Goal: Task Accomplishment & Management: Use online tool/utility

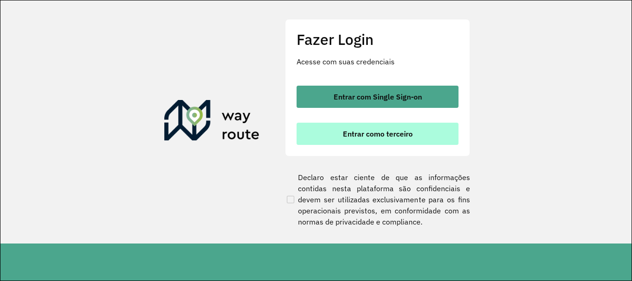
click at [364, 124] on button "Entrar como terceiro" at bounding box center [377, 134] width 162 height 22
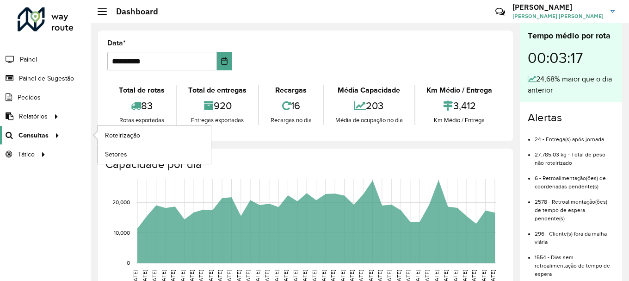
click at [37, 138] on span "Consultas" at bounding box center [33, 135] width 30 height 10
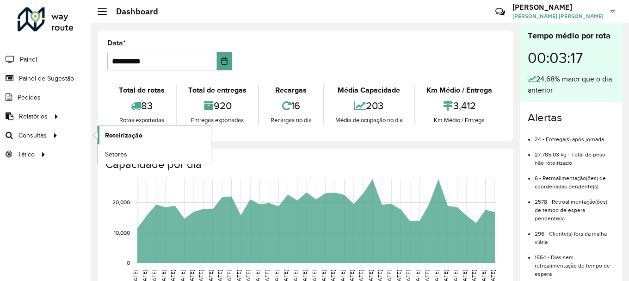
click at [148, 138] on link "Roteirização" at bounding box center [154, 135] width 113 height 18
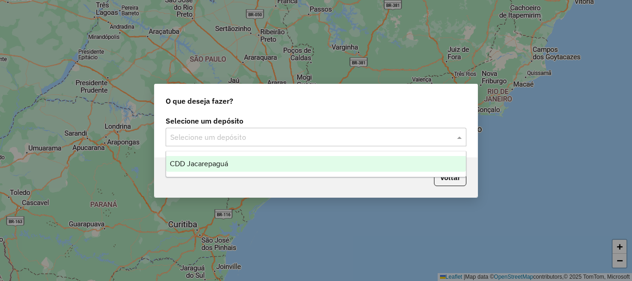
click at [236, 141] on input "text" at bounding box center [306, 137] width 273 height 11
click at [228, 155] on ng-dropdown-panel "CDD Jacarepaguá" at bounding box center [316, 164] width 301 height 26
click at [228, 161] on span "CDD Jacarepaguá" at bounding box center [199, 164] width 58 height 8
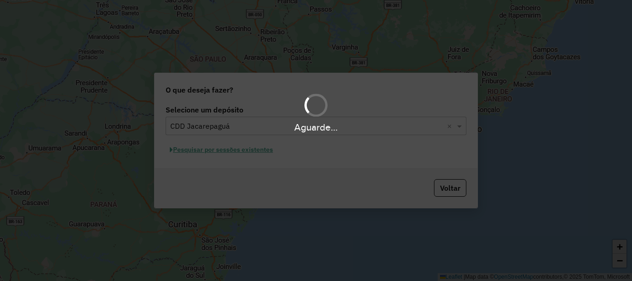
click at [246, 149] on div "Aguarde..." at bounding box center [316, 140] width 632 height 281
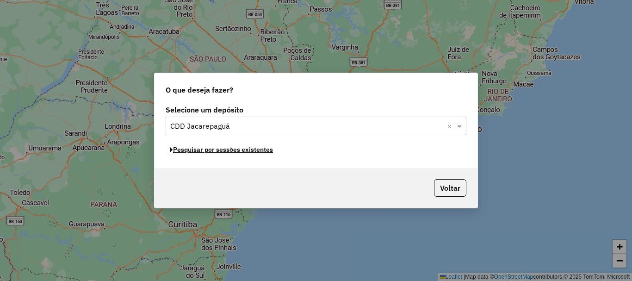
click at [246, 151] on button "Pesquisar por sessões existentes" at bounding box center [221, 149] width 111 height 14
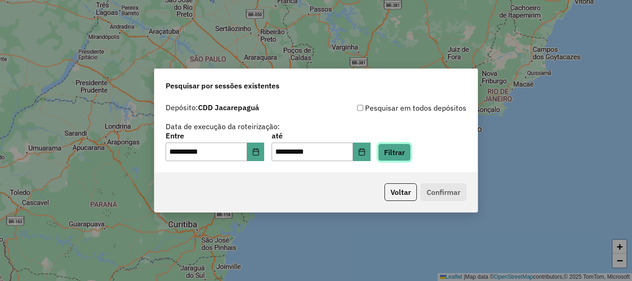
drag, startPoint x: 401, startPoint y: 157, endPoint x: 396, endPoint y: 155, distance: 5.4
click at [401, 157] on button "Filtrar" at bounding box center [394, 152] width 33 height 18
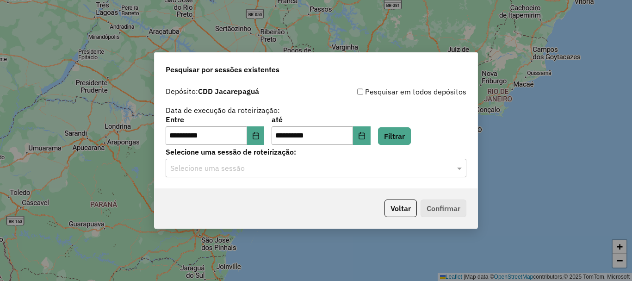
click at [326, 168] on input "text" at bounding box center [306, 168] width 273 height 11
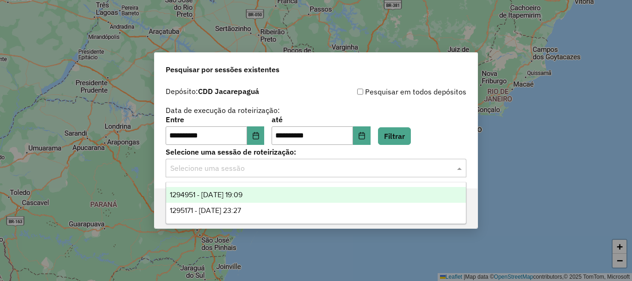
click at [286, 192] on div "1294951 - 15/10/2025 19:09" at bounding box center [316, 195] width 300 height 16
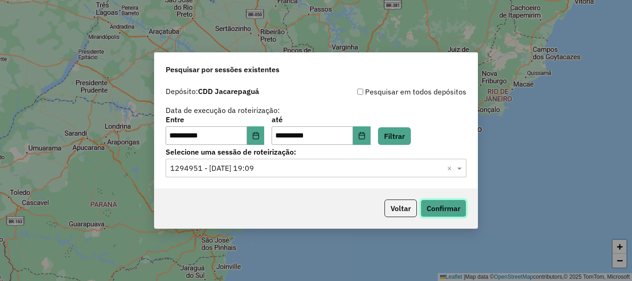
click at [430, 209] on button "Confirmar" at bounding box center [443, 208] width 46 height 18
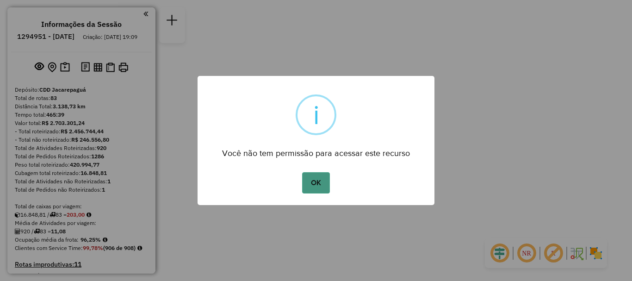
click at [328, 187] on div "OK No Cancel" at bounding box center [315, 183] width 237 height 26
click at [324, 183] on button "OK" at bounding box center [315, 182] width 27 height 21
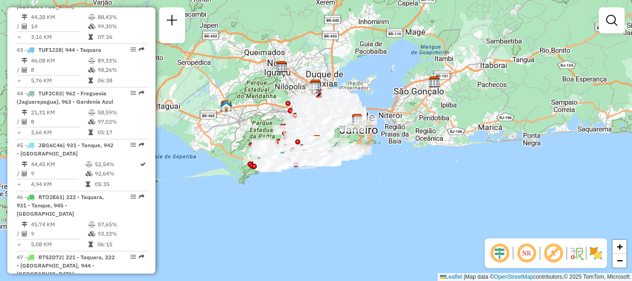
scroll to position [3688, 0]
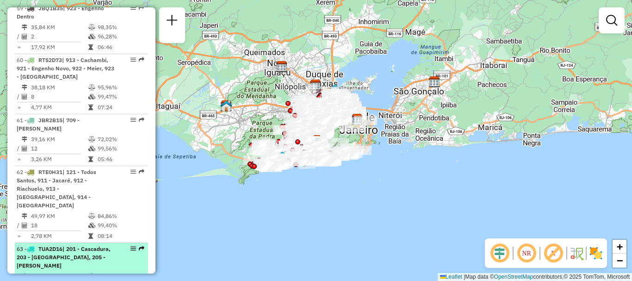
click at [51, 271] on td "56,37 KM" at bounding box center [59, 275] width 57 height 9
select select "**********"
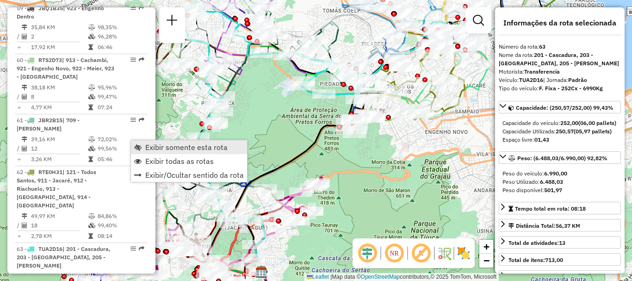
click at [156, 148] on span "Exibir somente esta rota" at bounding box center [186, 146] width 82 height 7
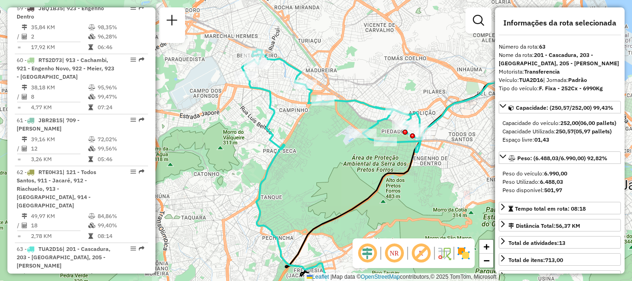
drag, startPoint x: 307, startPoint y: 106, endPoint x: 327, endPoint y: 123, distance: 25.6
click at [327, 123] on div "Janela de atendimento Grade de atendimento Capacidade Transportadoras Veículos …" at bounding box center [316, 140] width 632 height 281
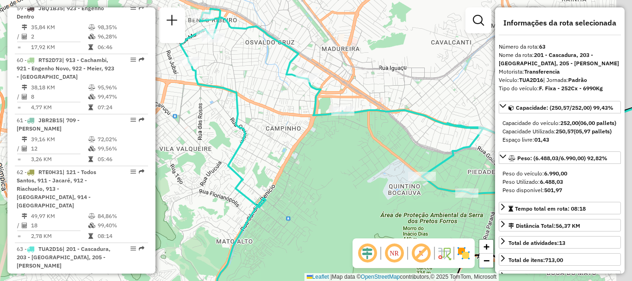
drag, startPoint x: 296, startPoint y: 102, endPoint x: 222, endPoint y: 75, distance: 78.7
click at [222, 75] on div "Janela de atendimento Grade de atendimento Capacidade Transportadoras Veículos …" at bounding box center [316, 140] width 632 height 281
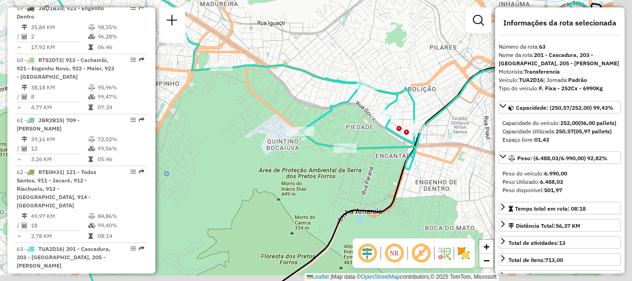
drag, startPoint x: 387, startPoint y: 141, endPoint x: 339, endPoint y: 123, distance: 50.9
click at [339, 123] on div "Janela de atendimento Grade de atendimento Capacidade Transportadoras Veículos …" at bounding box center [316, 140] width 632 height 281
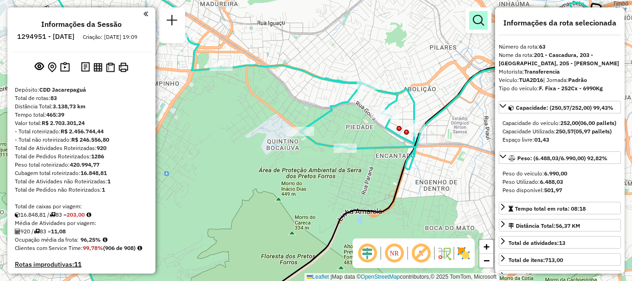
scroll to position [3016, 0]
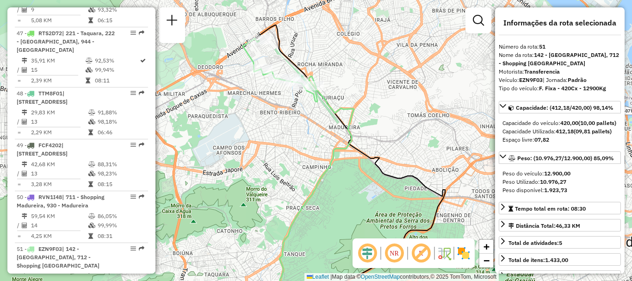
scroll to position [2067, 0]
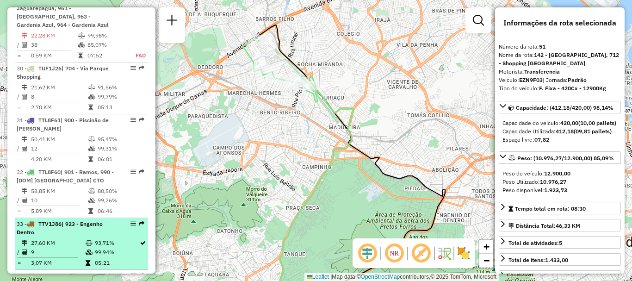
click at [105, 247] on td "99,94%" at bounding box center [116, 251] width 45 height 9
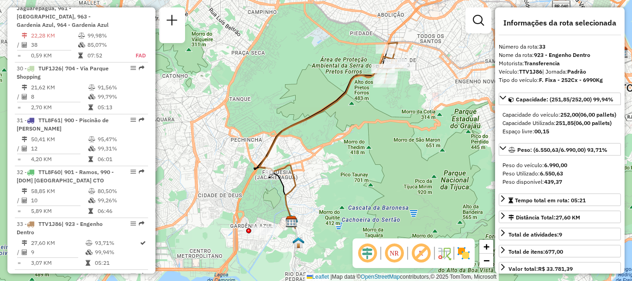
scroll to position [3120, 0]
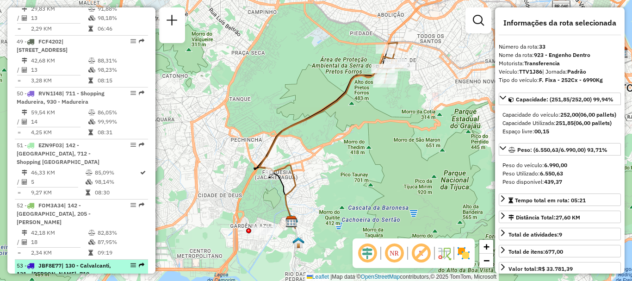
click at [114, 261] on div "53 - JBF8E77 | 130 - Calvalcanti, 131 - [PERSON_NAME], 710 - Mercadão de Madure…" at bounding box center [81, 273] width 129 height 25
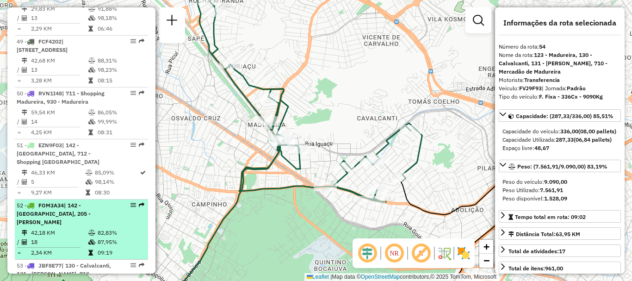
click at [90, 199] on li "52 - FOM3A34 | 142 - [GEOGRAPHIC_DATA], 205 - [GEOGRAPHIC_DATA] 42,18 KM 82,83%…" at bounding box center [81, 229] width 133 height 60
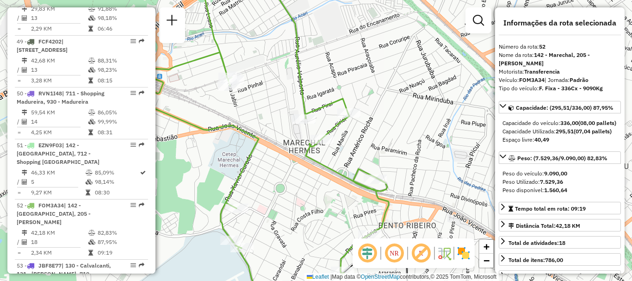
drag, startPoint x: 319, startPoint y: 84, endPoint x: 321, endPoint y: 88, distance: 4.8
click at [321, 88] on div "Janela de atendimento Grade de atendimento Capacidade Transportadoras Veículos …" at bounding box center [316, 140] width 632 height 281
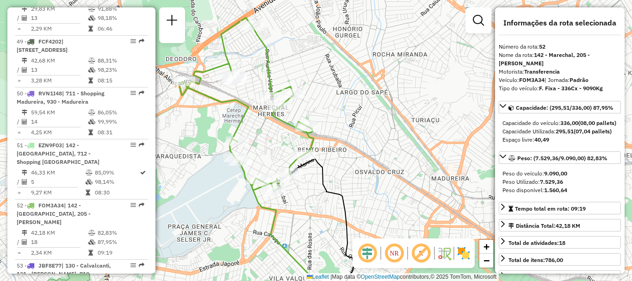
scroll to position [2964, 0]
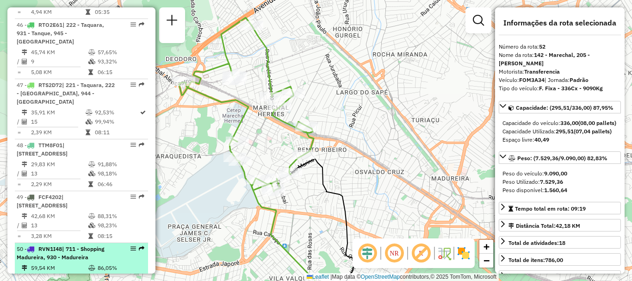
click at [78, 245] on span "| 711 - Shopping Madureira, 930 - Madureira" at bounding box center [61, 252] width 88 height 15
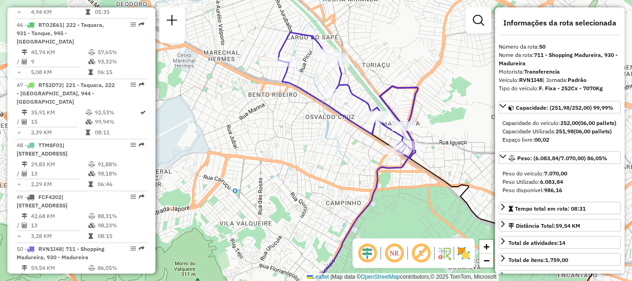
drag, startPoint x: 345, startPoint y: 94, endPoint x: 353, endPoint y: 101, distance: 10.8
click at [353, 101] on icon at bounding box center [348, 94] width 140 height 125
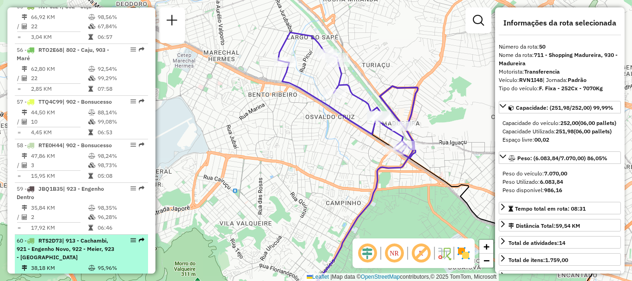
click at [73, 237] on span "| 913 - Cachambi, 921 - Engenho Novo, 922 - Meier, 923 - [GEOGRAPHIC_DATA]" at bounding box center [66, 249] width 98 height 24
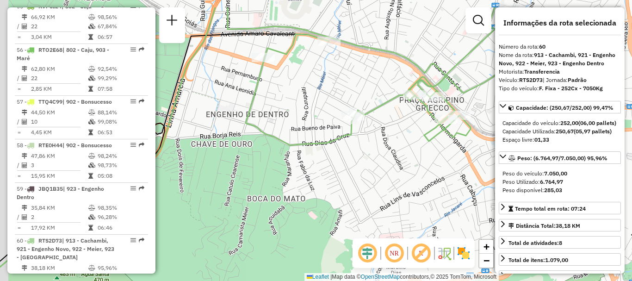
drag, startPoint x: 398, startPoint y: 49, endPoint x: 430, endPoint y: 84, distance: 47.8
click at [430, 84] on icon at bounding box center [380, 76] width 268 height 138
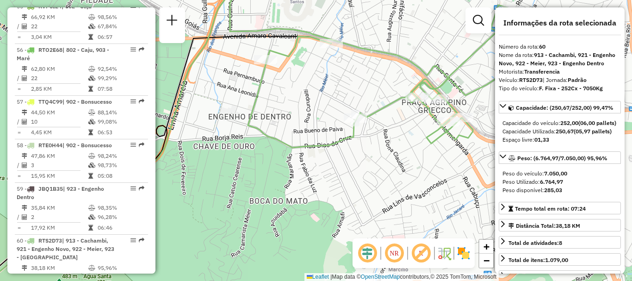
scroll to position [2067, 0]
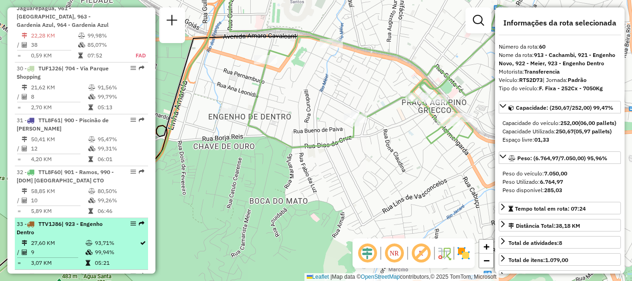
click at [133, 238] on td "93,71%" at bounding box center [116, 242] width 45 height 9
